Goal: Task Accomplishment & Management: Use online tool/utility

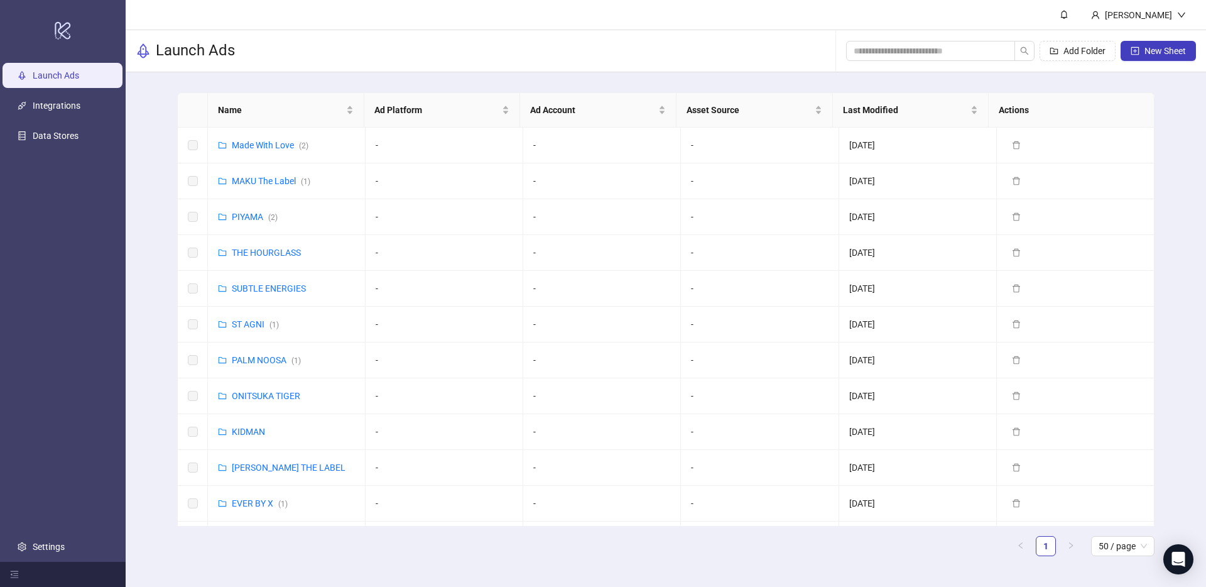
click at [896, 66] on div "Add Folder New Sheet" at bounding box center [1021, 51] width 350 height 40
click at [892, 58] on span at bounding box center [930, 51] width 169 height 20
click at [885, 49] on input "search" at bounding box center [925, 51] width 144 height 14
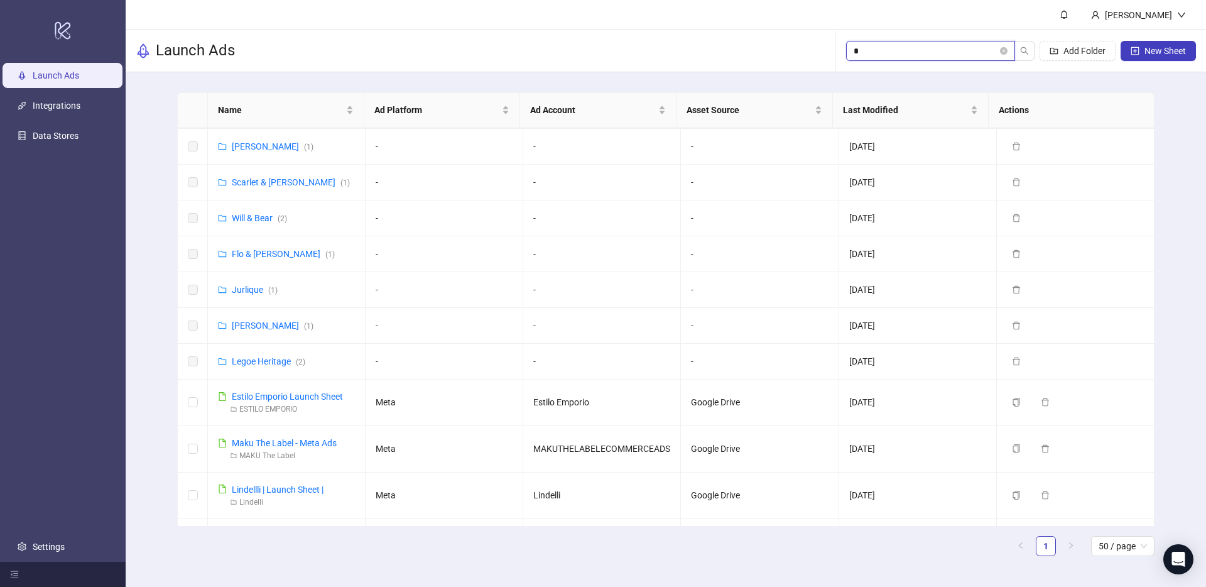
scroll to position [326, 0]
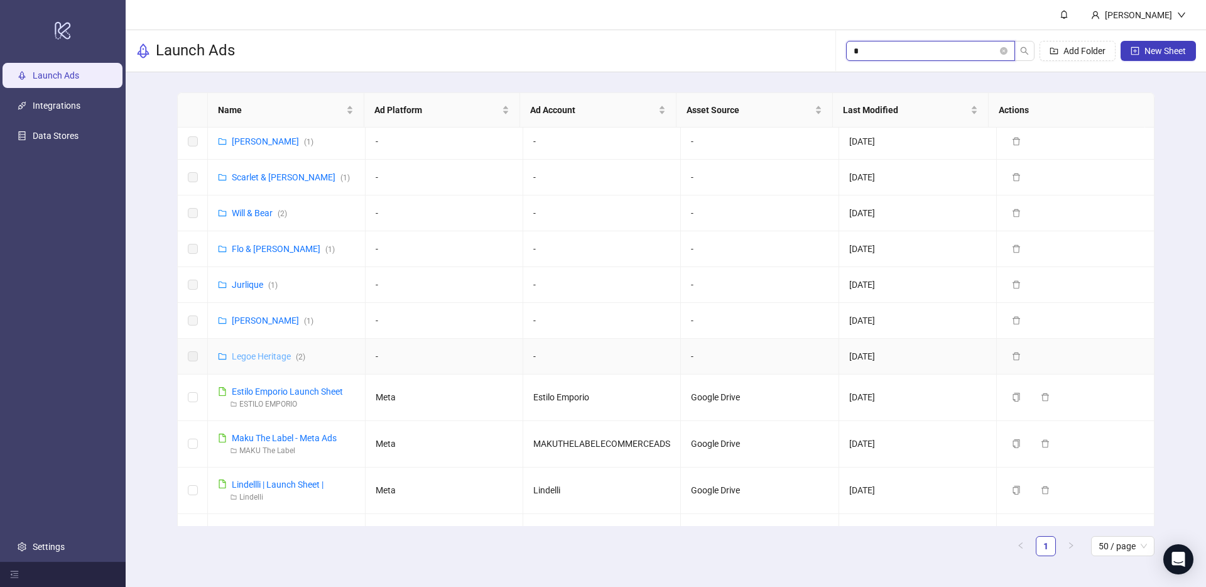
type input "*"
click at [246, 351] on link "Legoe Heritage ( 2 )" at bounding box center [268, 356] width 73 height 10
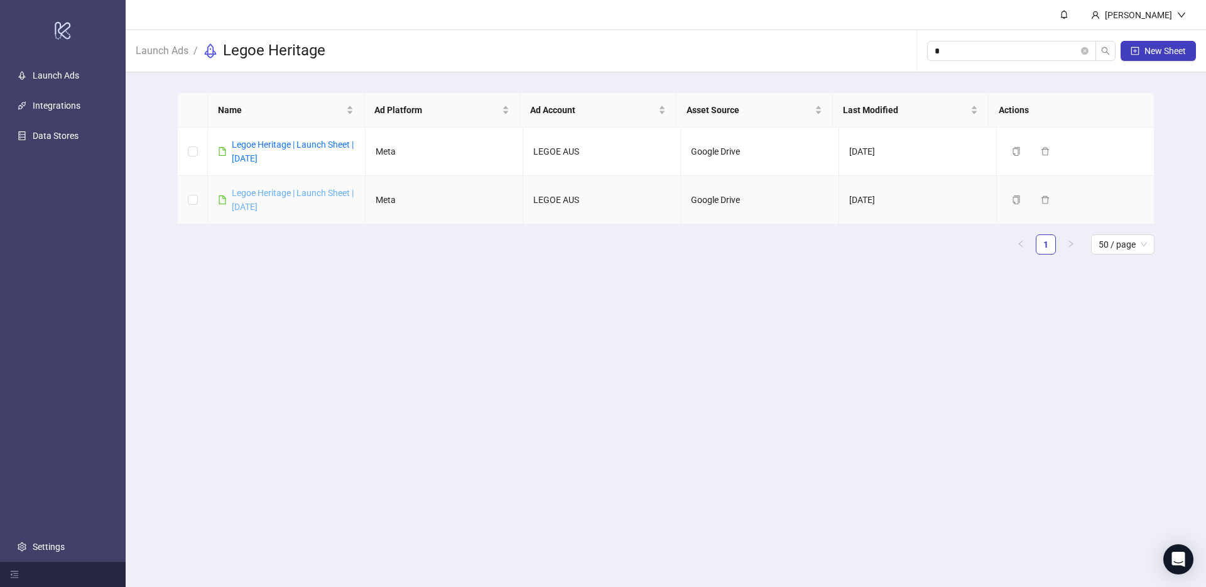
click at [279, 193] on link "Legoe Heritage | Launch Sheet | [DATE]" at bounding box center [293, 200] width 122 height 24
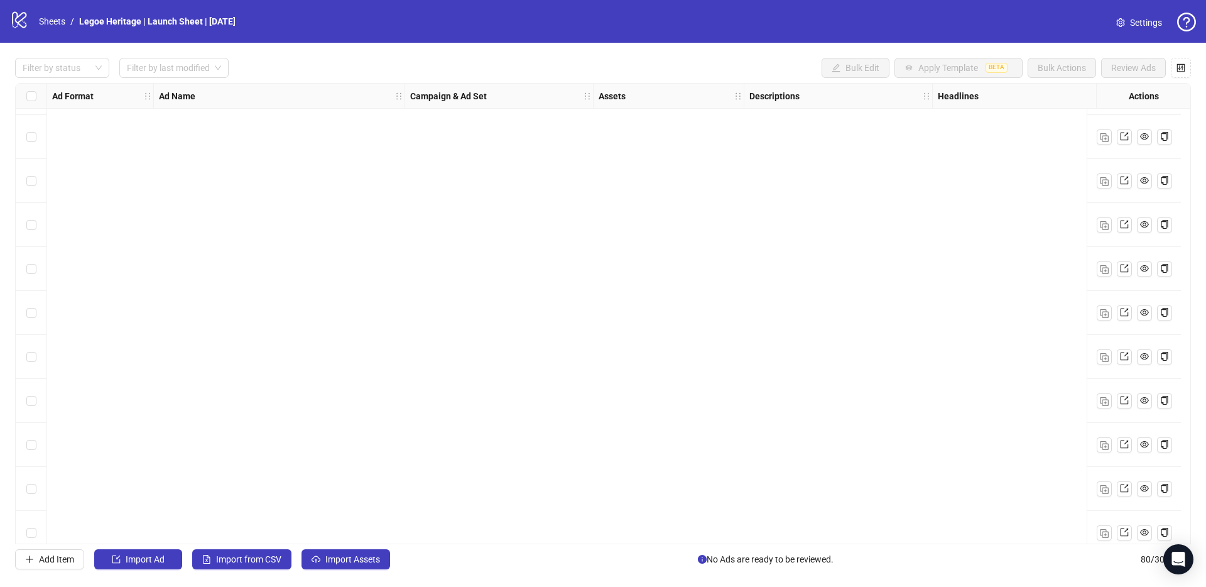
scroll to position [3087, 0]
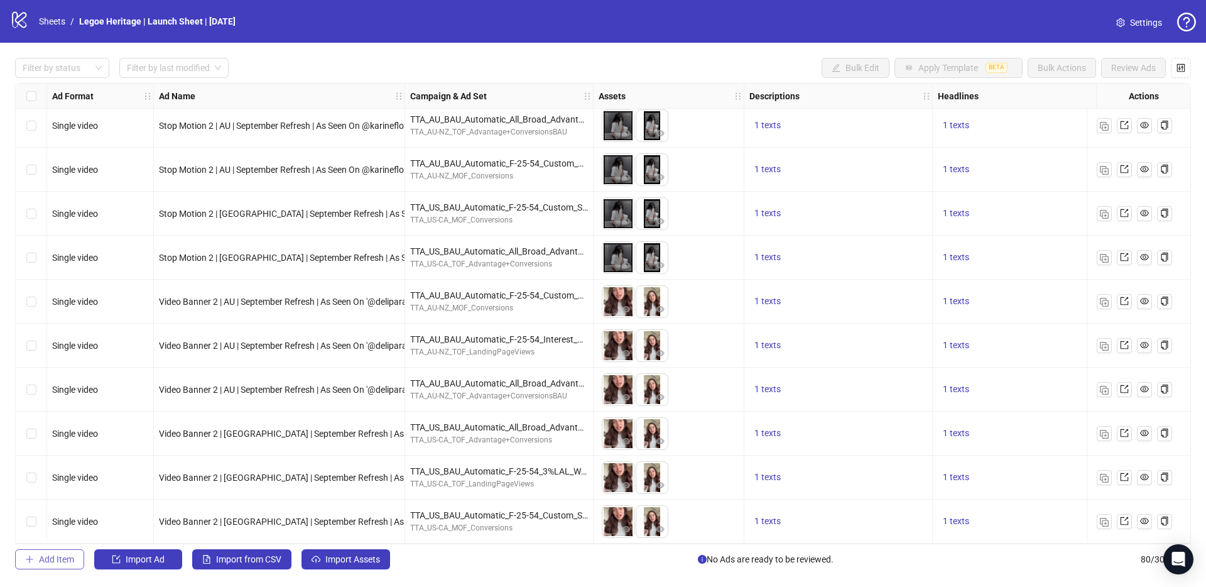
click at [52, 565] on button "Add Item" at bounding box center [49, 559] width 69 height 20
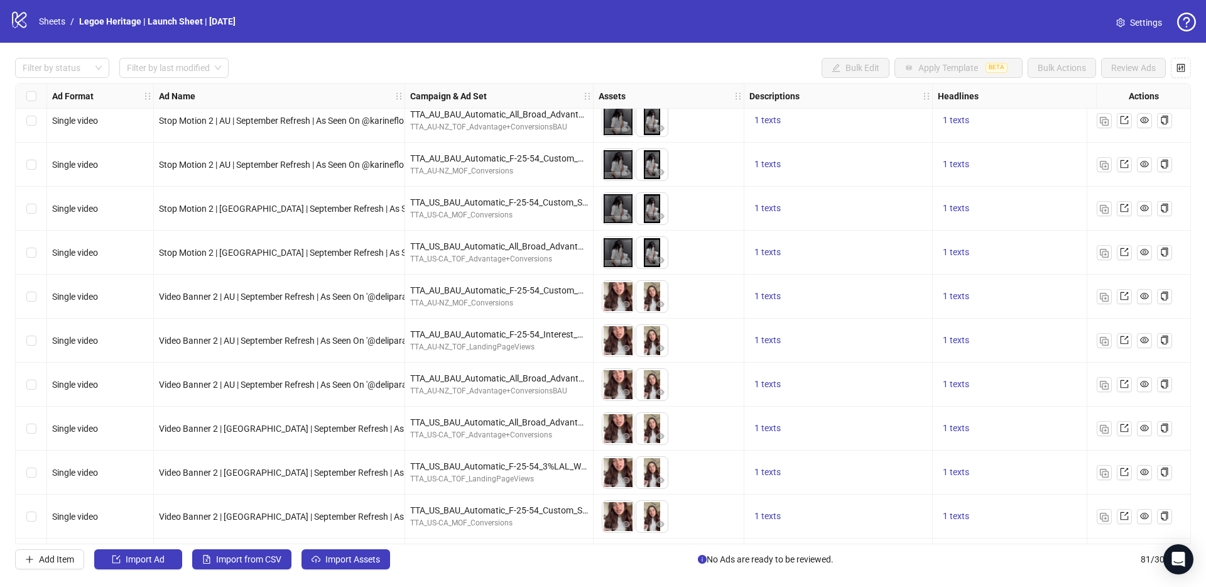
scroll to position [3131, 0]
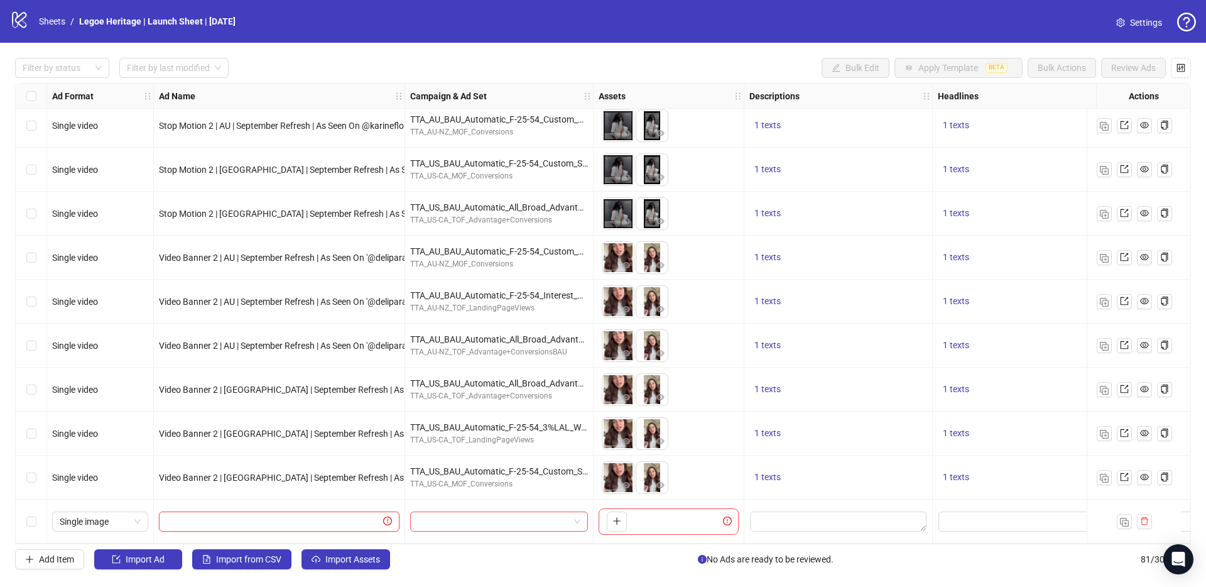
click at [193, 522] on input "text" at bounding box center [273, 521] width 214 height 14
paste input "**********"
type input "**********"
click at [350, 489] on div "Video Banner 2 | [GEOGRAPHIC_DATA] | September Refresh | As Seen On '@deliparam…" at bounding box center [279, 477] width 251 height 44
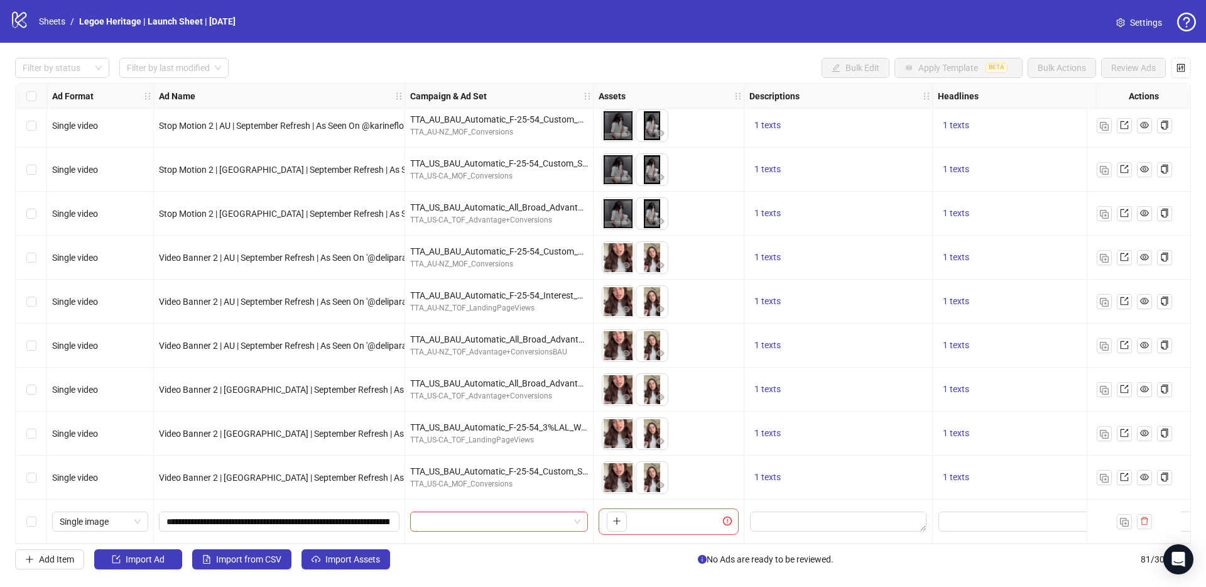
click at [98, 499] on div "Single image" at bounding box center [100, 521] width 107 height 44
click at [104, 512] on span "Single image" at bounding box center [100, 521] width 81 height 19
click at [108, 387] on div "Single video" at bounding box center [100, 390] width 76 height 14
click at [435, 513] on input "search" at bounding box center [493, 521] width 151 height 19
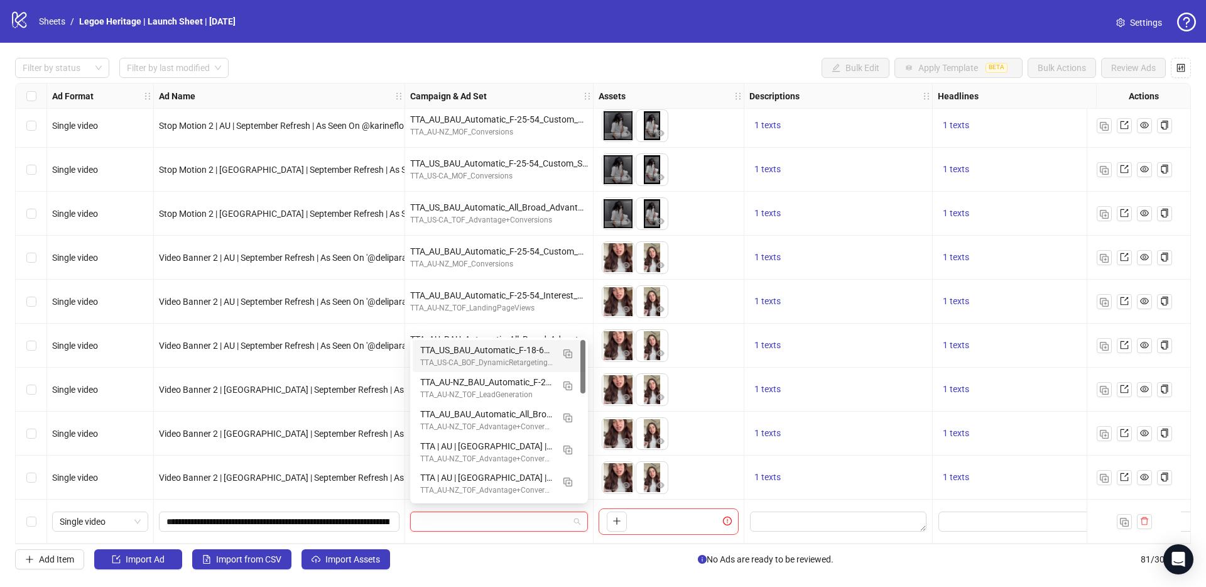
paste input "**********"
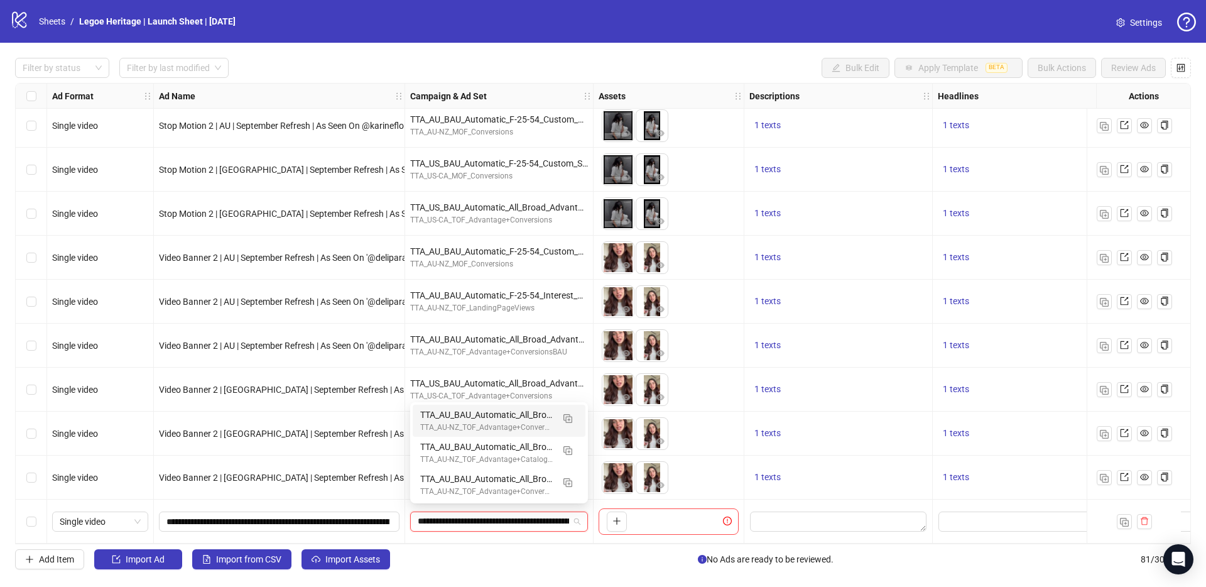
scroll to position [0, 77]
type input "**********"
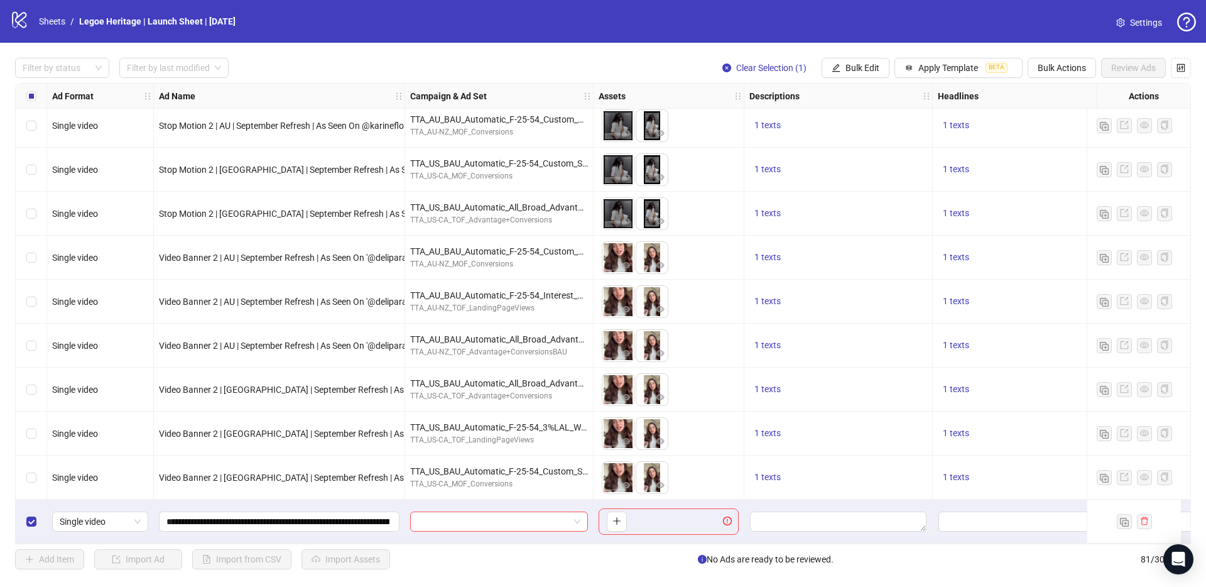
click at [31, 524] on div "Select row 81" at bounding box center [31, 521] width 31 height 44
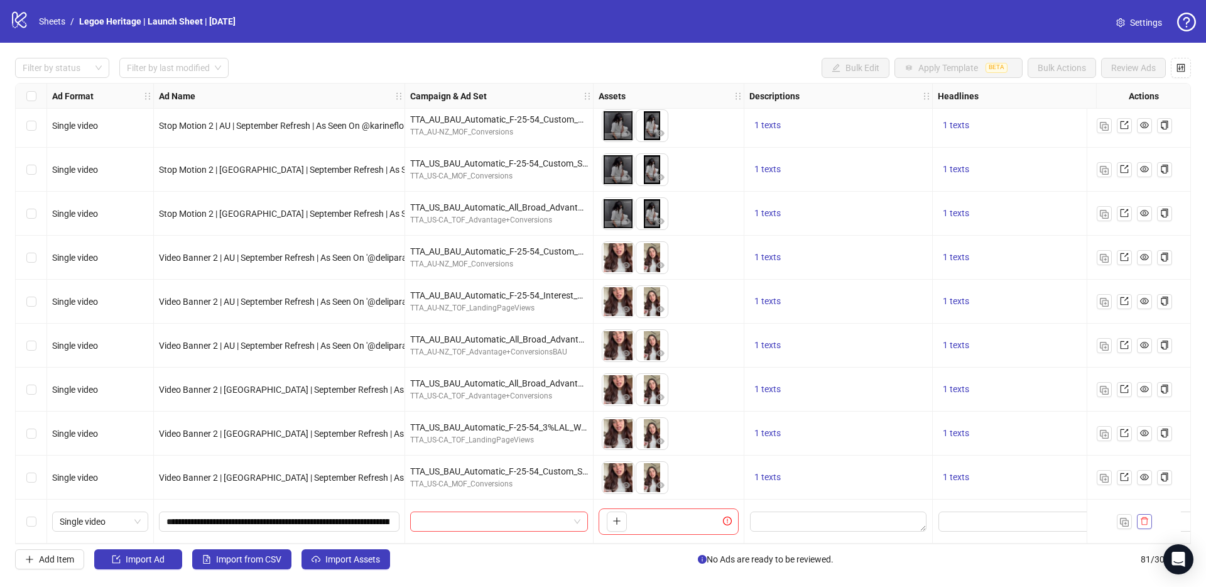
click at [1146, 519] on icon "delete" at bounding box center [1145, 521] width 8 height 8
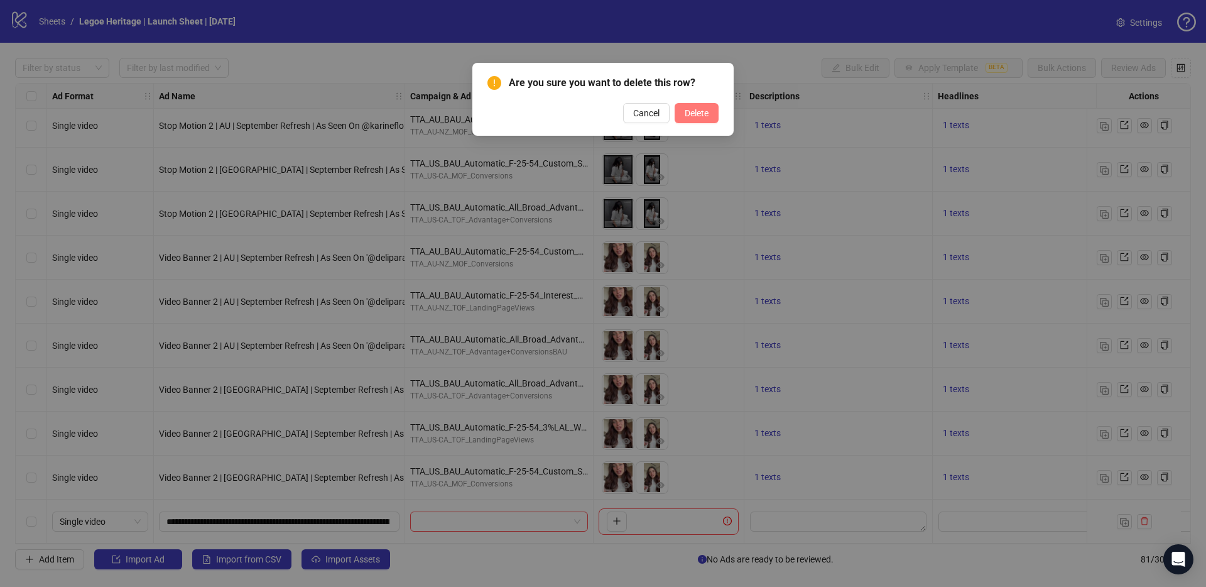
click at [709, 112] on button "Delete" at bounding box center [697, 113] width 44 height 20
